Goal: Obtain resource: Download file/media

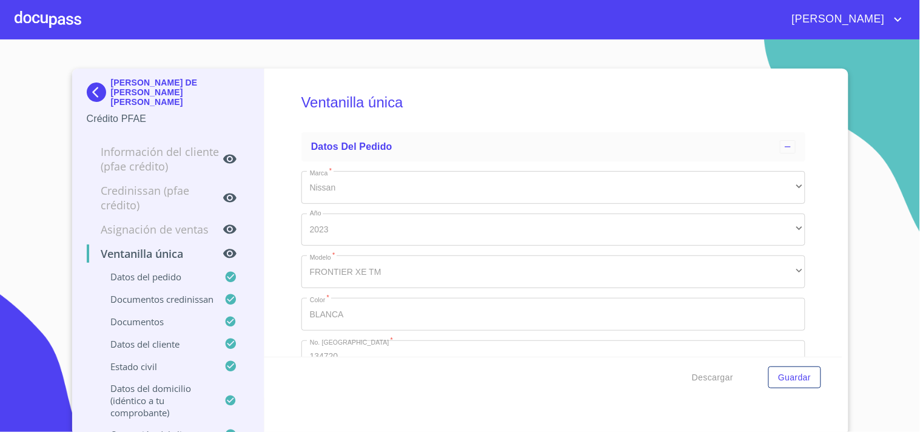
click at [61, 21] on div at bounding box center [48, 19] width 67 height 39
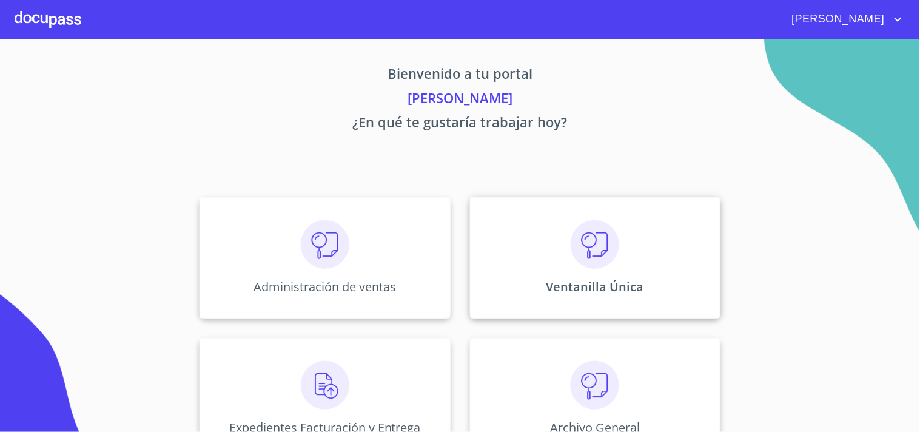
click at [641, 286] on div "Ventanilla Única" at bounding box center [595, 257] width 251 height 121
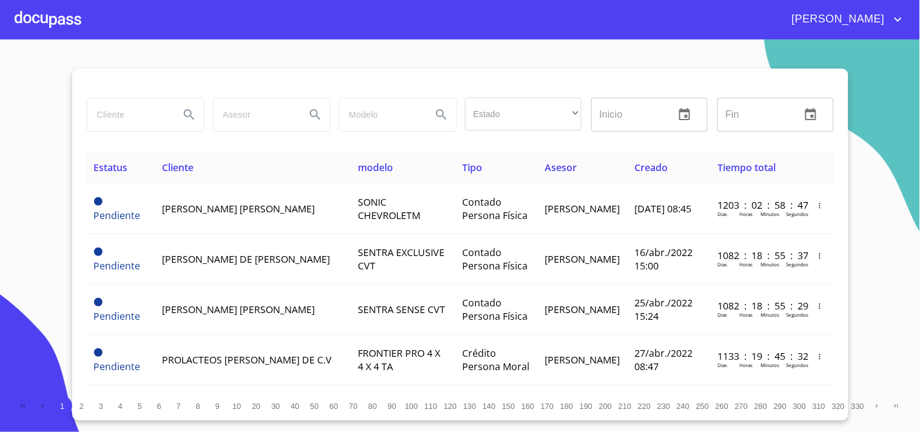
click at [141, 120] on input "search" at bounding box center [128, 114] width 83 height 33
type input "F"
type input "[PERSON_NAME]"
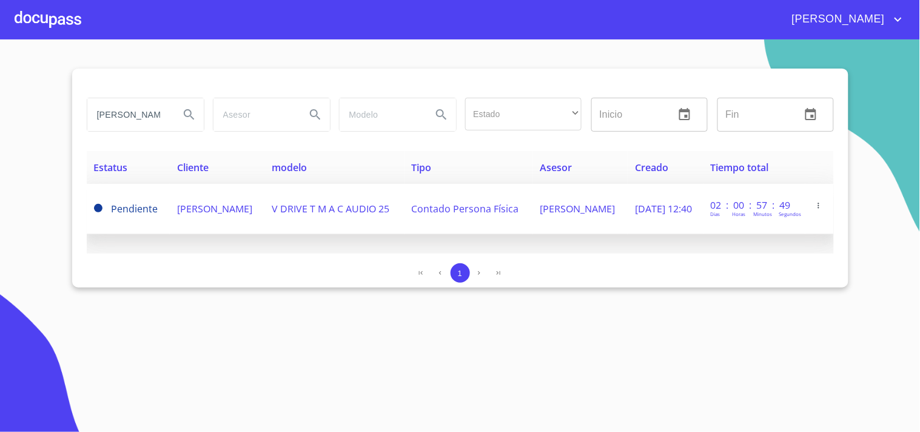
click at [425, 211] on span "Contado Persona Física" at bounding box center [465, 208] width 107 height 13
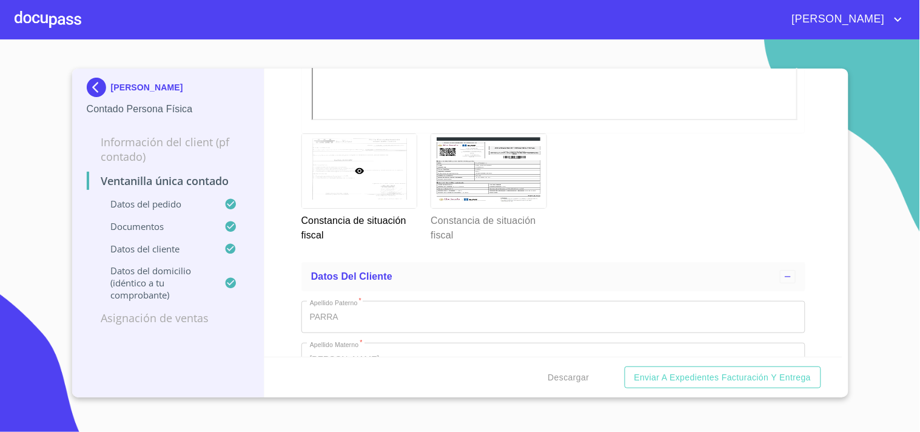
scroll to position [2359, 0]
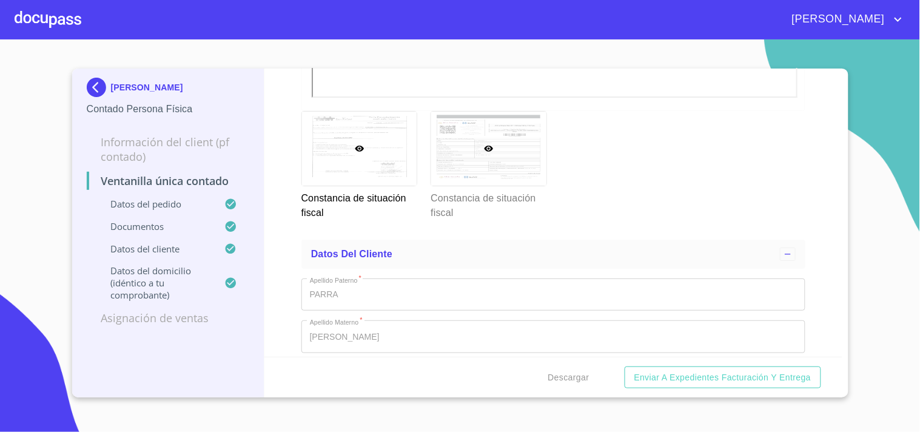
click at [465, 178] on div at bounding box center [488, 148] width 115 height 73
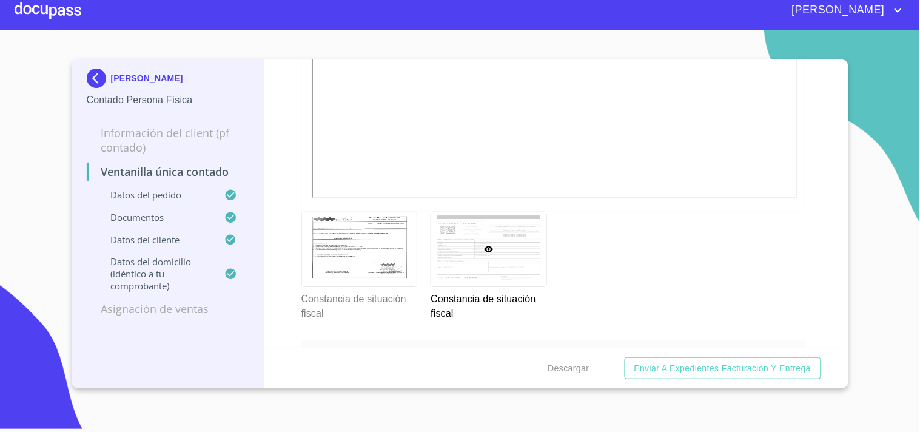
scroll to position [2182, 0]
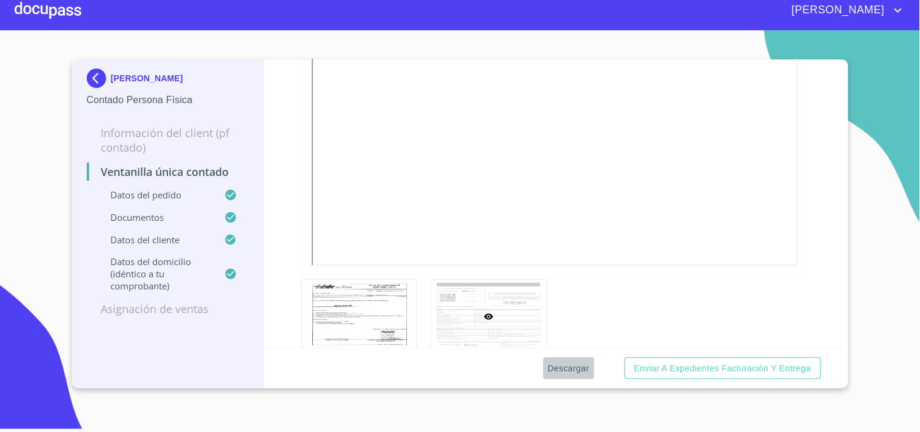
click at [557, 364] on span "Descargar" at bounding box center [569, 368] width 41 height 15
